Goal: Navigation & Orientation: Find specific page/section

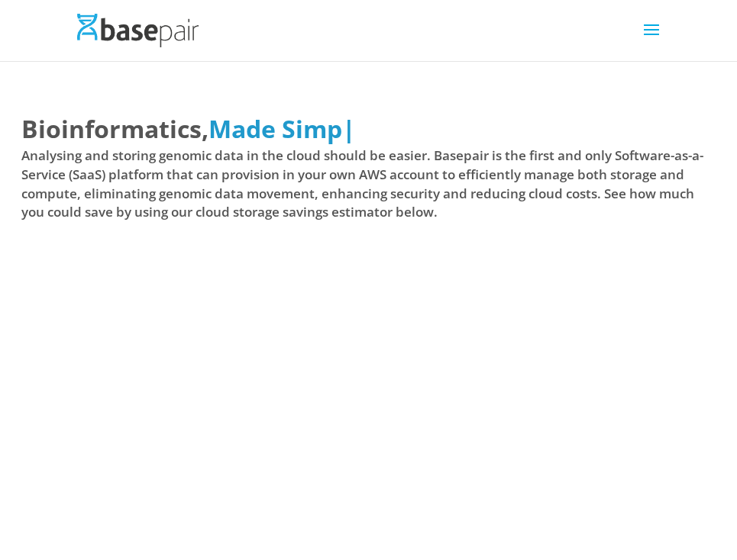
click at [654, 32] on span at bounding box center [651, 39] width 24 height 43
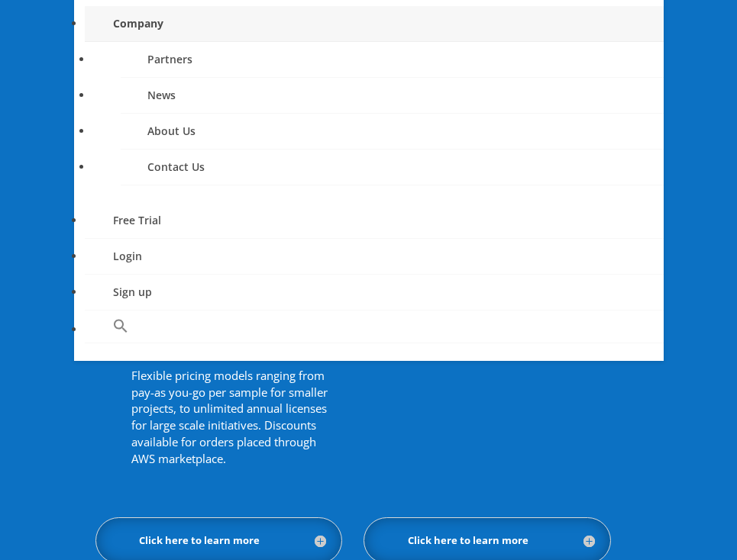
scroll to position [1397, 0]
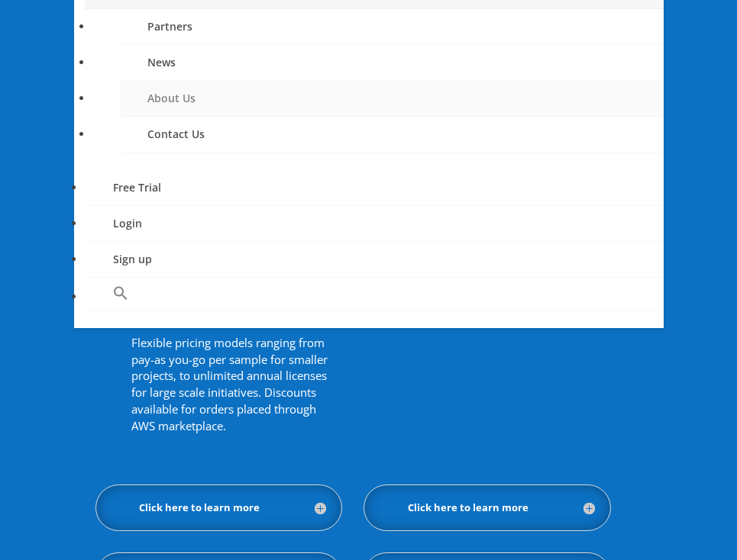
click at [203, 96] on link "About Us" at bounding box center [392, 99] width 543 height 36
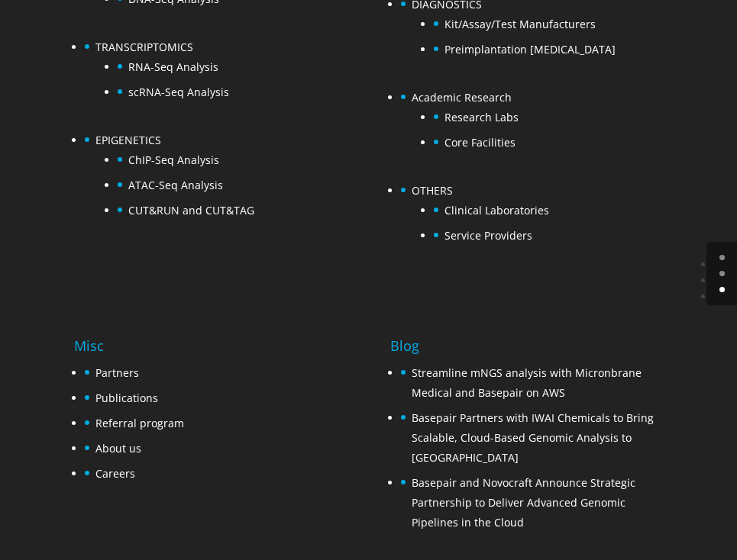
scroll to position [5478, 0]
